Goal: Find specific page/section: Find specific page/section

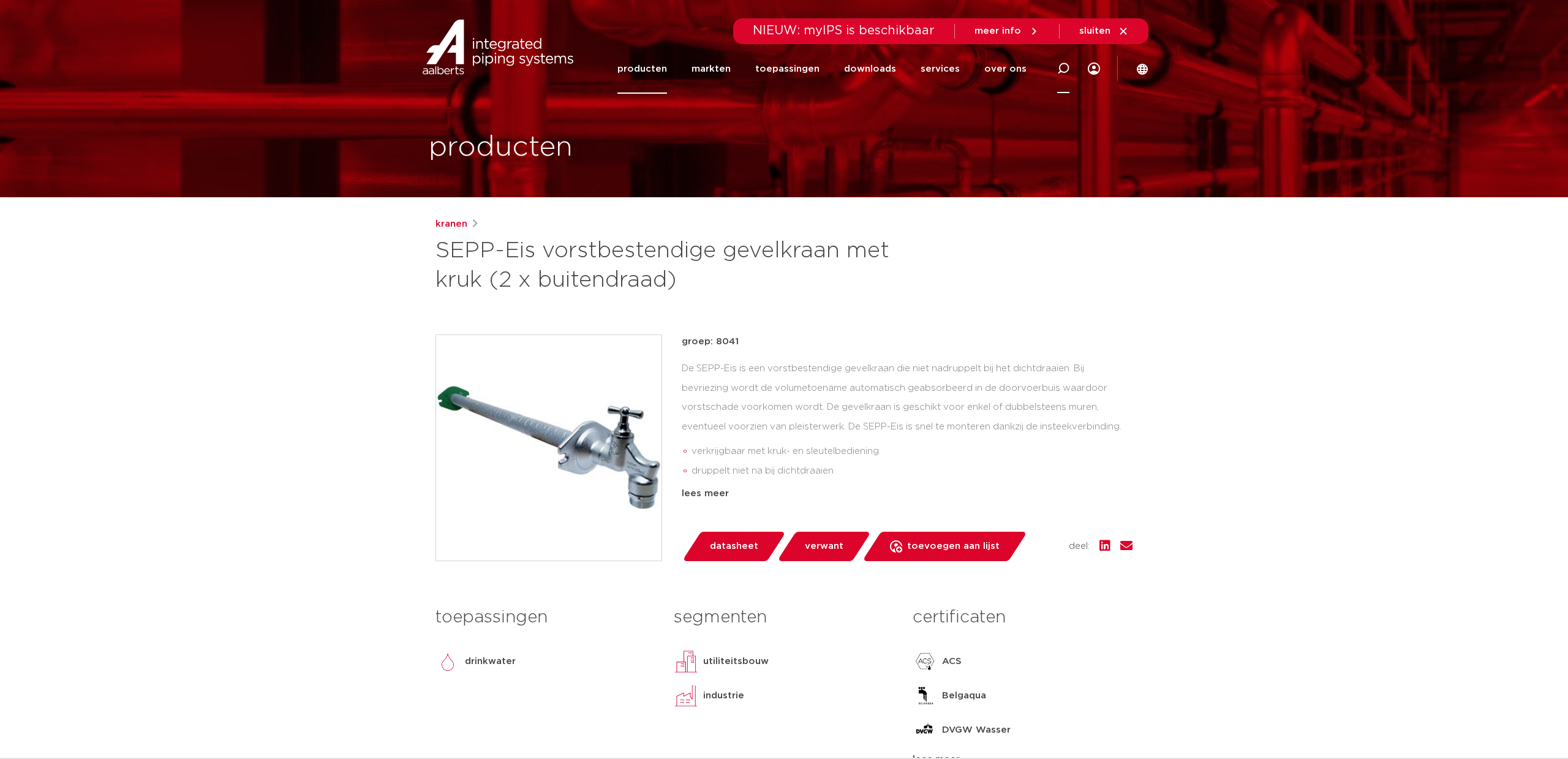
click at [1062, 71] on icon at bounding box center [1063, 68] width 12 height 12
click at [821, 71] on input "Zoeken" at bounding box center [880, 67] width 385 height 25
paste input "0341803"
type input "0341803"
click button "Zoeken" at bounding box center [0, 0] width 0 height 0
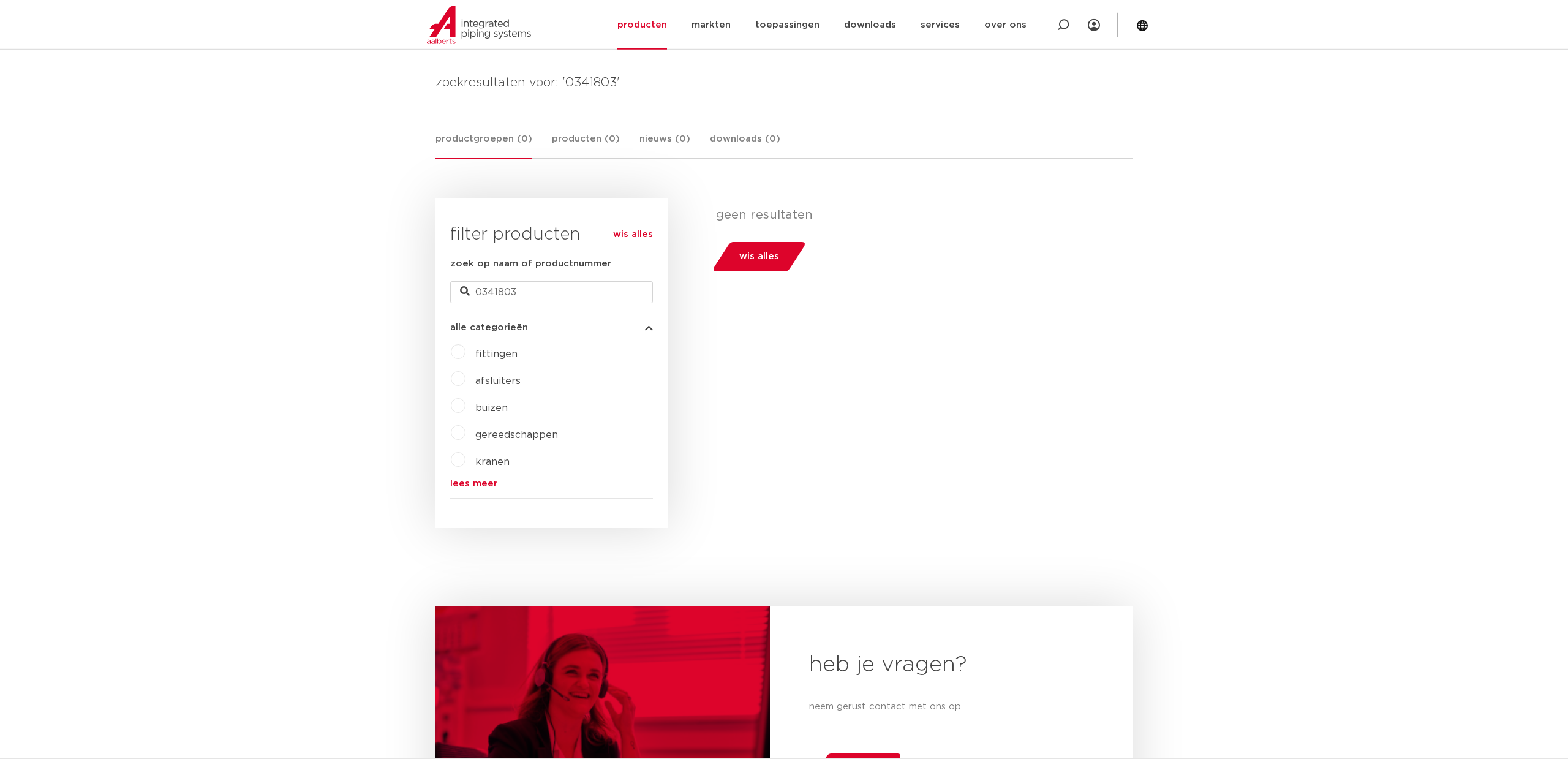
scroll to position [127, 0]
